Goal: Task Accomplishment & Management: Complete application form

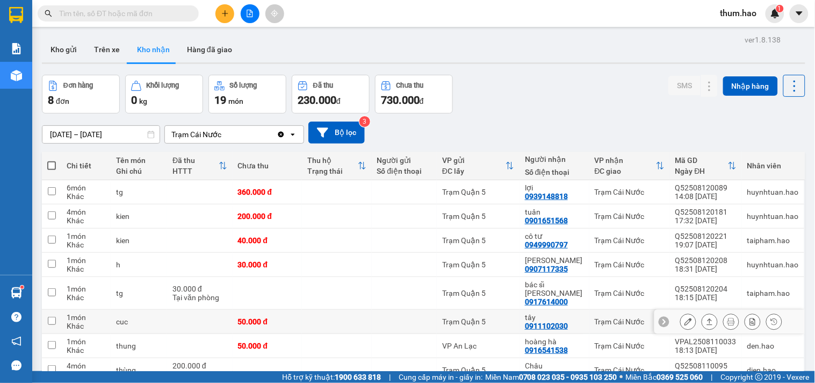
click at [683, 316] on button at bounding box center [688, 321] width 15 height 19
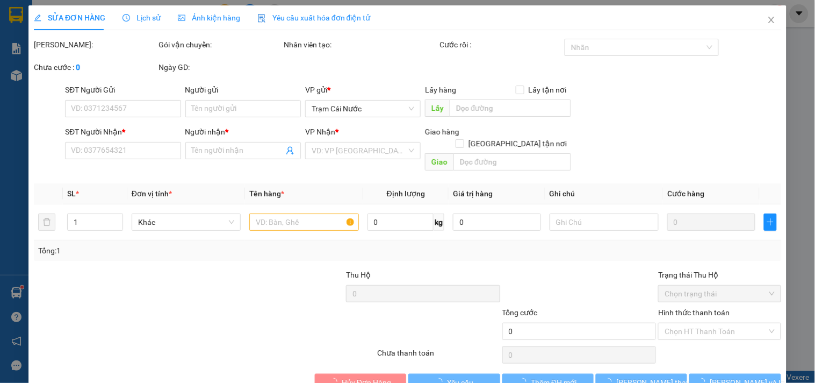
type input "0911102030"
type input "tây"
type input "50.000"
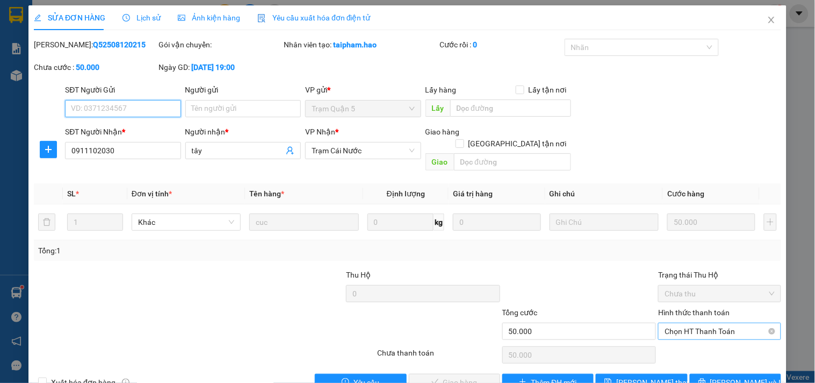
click at [690, 323] on span "Chọn HT Thanh Toán" at bounding box center [720, 331] width 110 height 16
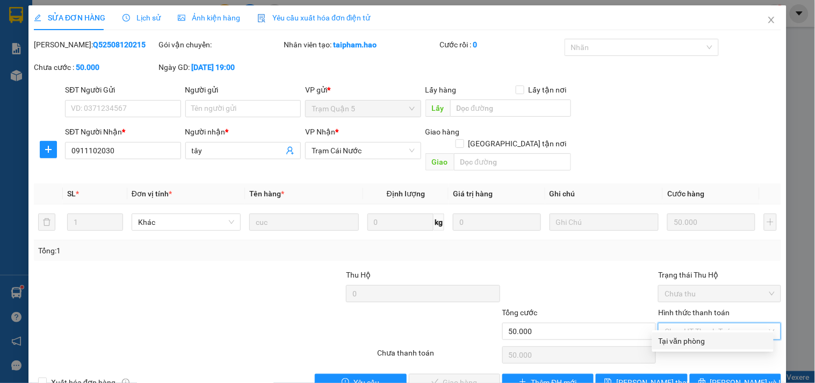
click at [679, 340] on div "Tại văn phòng" at bounding box center [713, 341] width 109 height 12
type input "0"
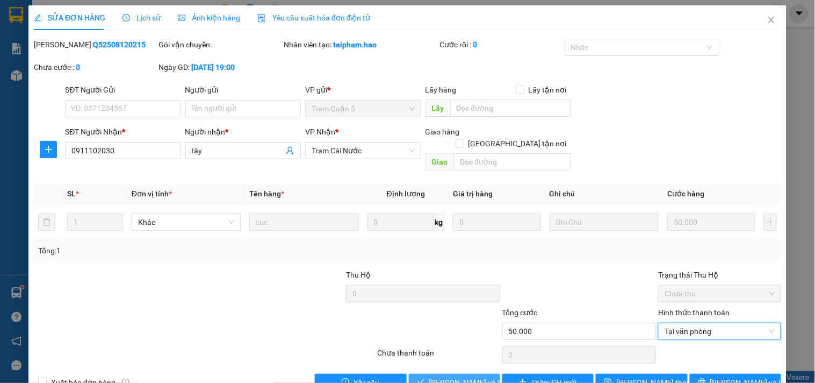
click at [459, 376] on span "[PERSON_NAME] và Giao hàng" at bounding box center [480, 382] width 103 height 12
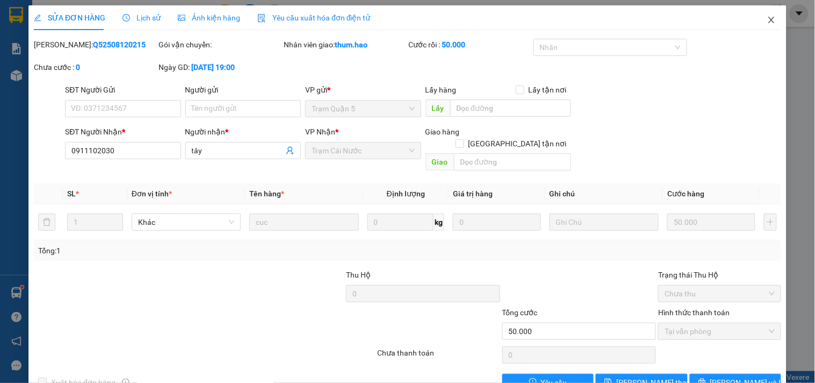
click at [767, 20] on icon "close" at bounding box center [771, 20] width 9 height 9
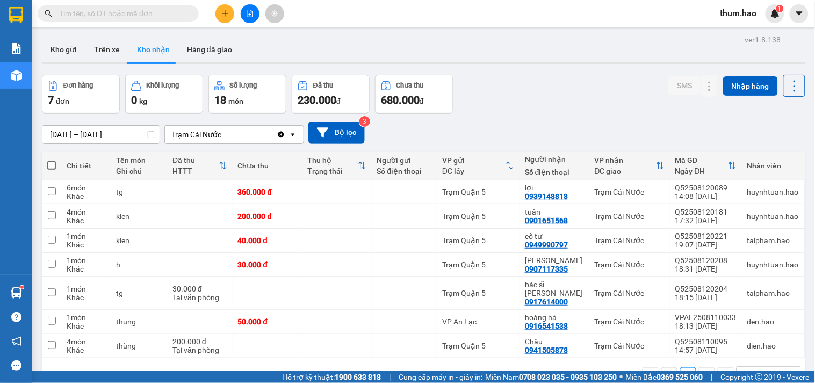
scroll to position [49, 0]
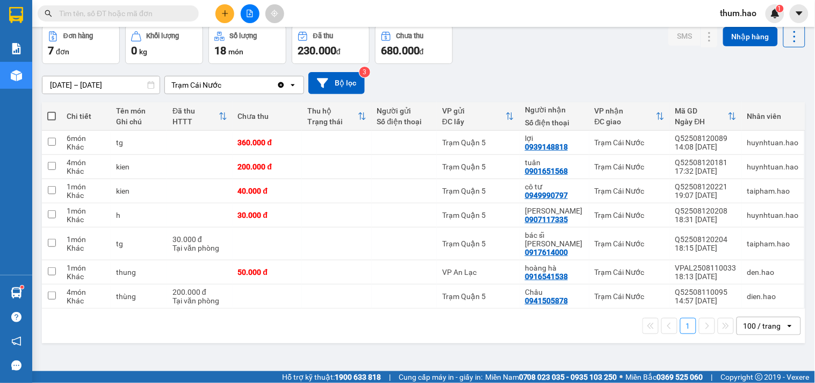
click at [66, 88] on input "[DATE] – [DATE]" at bounding box center [100, 84] width 117 height 17
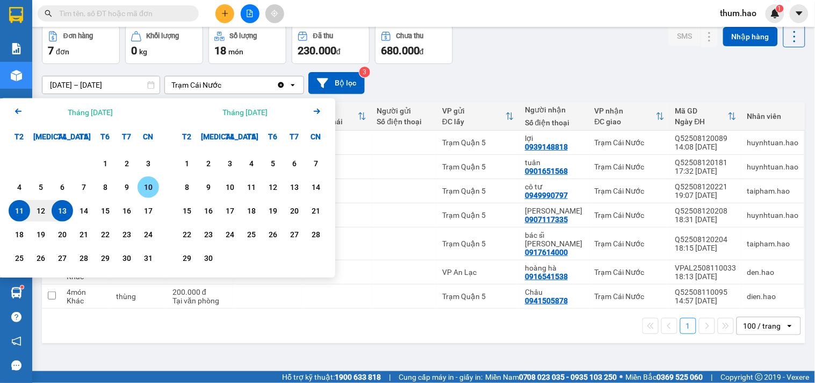
click at [152, 194] on div "10" at bounding box center [148, 186] width 21 height 21
click at [66, 205] on div "13" at bounding box center [62, 210] width 15 height 13
type input "[DATE] – [DATE]"
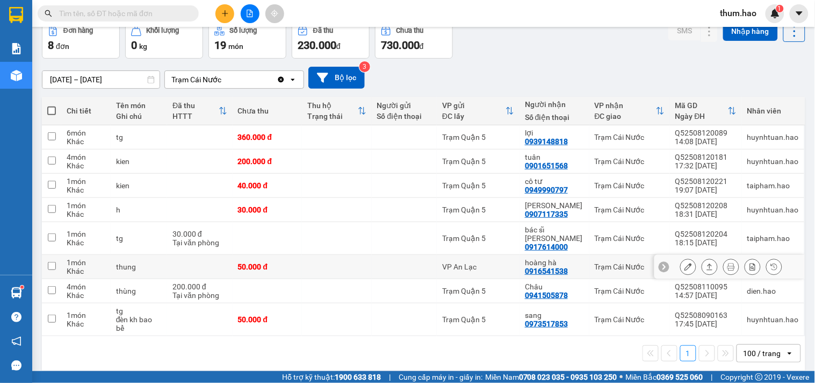
scroll to position [56, 0]
